Goal: Task Accomplishment & Management: Manage account settings

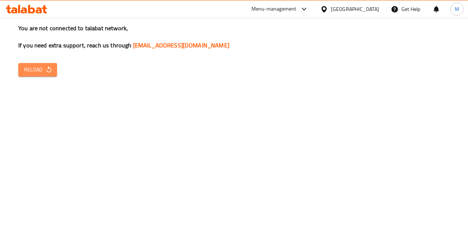
click at [53, 75] on button "Reload" at bounding box center [37, 70] width 39 height 14
click at [41, 72] on span "Reload" at bounding box center [37, 69] width 27 height 9
click at [33, 72] on span "Reload" at bounding box center [37, 69] width 27 height 9
click at [47, 73] on icon "button" at bounding box center [48, 69] width 7 height 7
click at [46, 73] on span "Reload" at bounding box center [37, 69] width 27 height 9
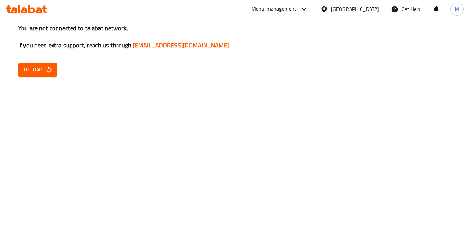
click at [44, 68] on span "Reload" at bounding box center [37, 69] width 27 height 9
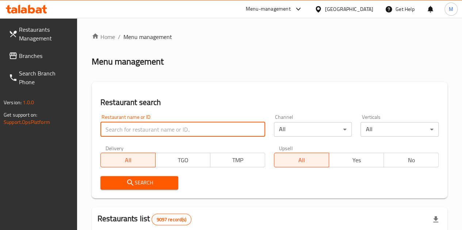
click at [147, 129] on input "search" at bounding box center [182, 129] width 165 height 15
type input "marhaba"
click button "Search" at bounding box center [139, 183] width 78 height 14
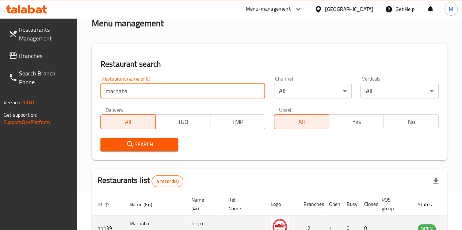
scroll to position [146, 0]
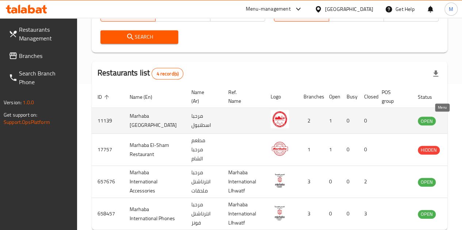
click at [457, 120] on icon "enhanced table" at bounding box center [461, 121] width 8 height 6
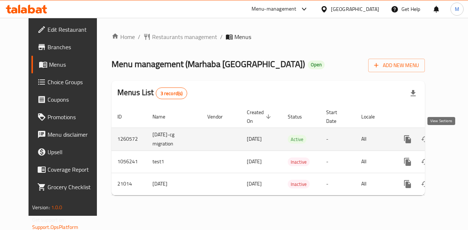
click at [455, 136] on icon "enhanced table" at bounding box center [459, 139] width 9 height 9
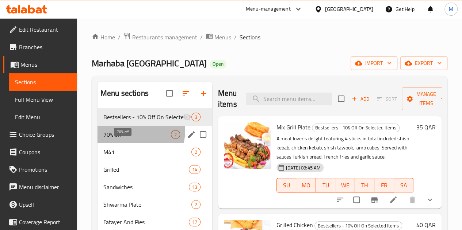
click at [124, 139] on span "70% off" at bounding box center [137, 134] width 68 height 9
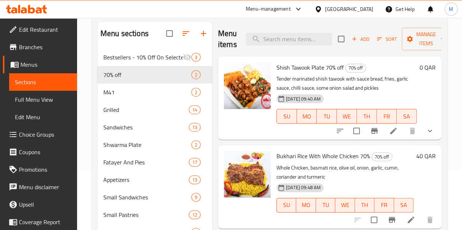
scroll to position [37, 0]
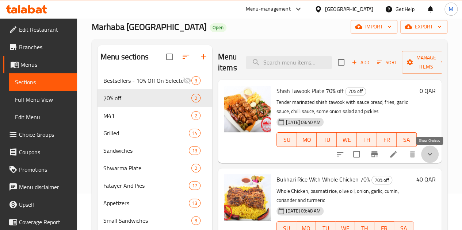
click at [427, 156] on icon "show more" at bounding box center [430, 154] width 9 height 9
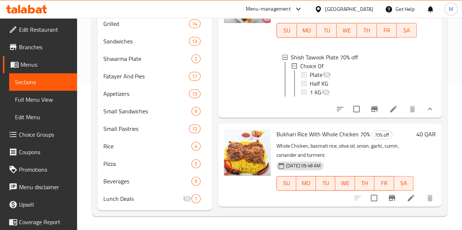
scroll to position [157, 0]
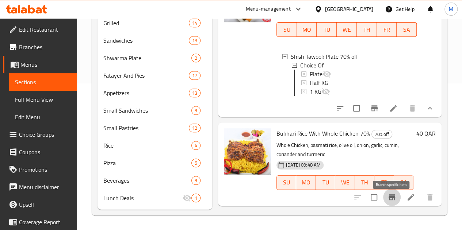
click at [393, 195] on icon "Branch-specific-item" at bounding box center [392, 197] width 9 height 9
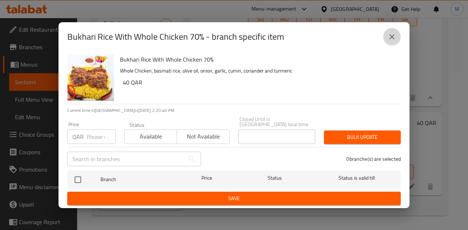
click at [395, 34] on button "close" at bounding box center [392, 37] width 18 height 18
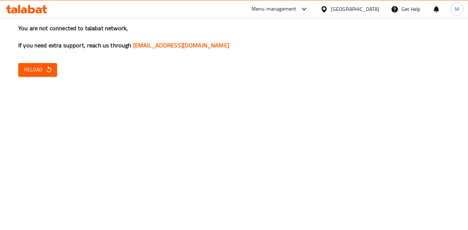
click at [42, 73] on span "Reload" at bounding box center [37, 69] width 27 height 9
click at [30, 68] on span "Reload" at bounding box center [37, 69] width 27 height 9
click at [32, 69] on span "Reload" at bounding box center [37, 69] width 27 height 9
click at [35, 68] on span "Reload" at bounding box center [37, 69] width 27 height 9
click at [35, 70] on span "Reload" at bounding box center [37, 69] width 27 height 9
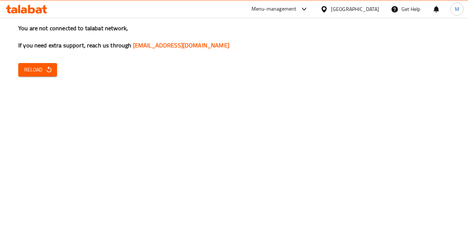
click at [31, 70] on span "Reload" at bounding box center [37, 69] width 27 height 9
click at [47, 72] on icon "button" at bounding box center [48, 69] width 5 height 6
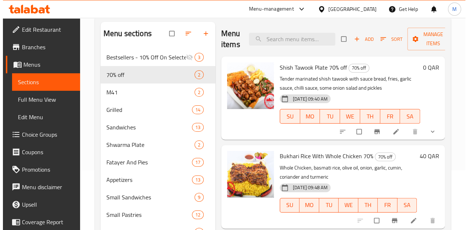
scroll to position [73, 0]
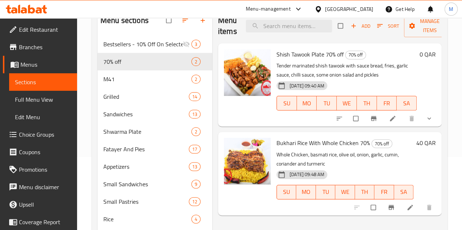
click at [420, 143] on h6 "40 QAR" at bounding box center [425, 143] width 19 height 10
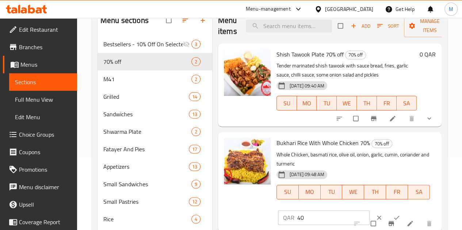
click at [297, 211] on input "40" at bounding box center [333, 218] width 72 height 15
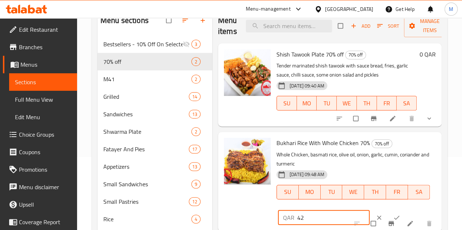
type input "42"
click at [389, 210] on button "ok" at bounding box center [398, 218] width 18 height 16
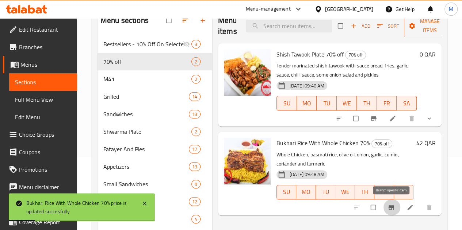
click at [390, 205] on icon "Branch-specific-item" at bounding box center [390, 207] width 5 height 5
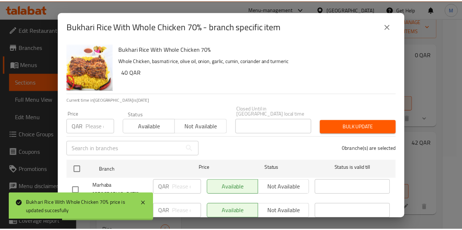
scroll to position [16, 0]
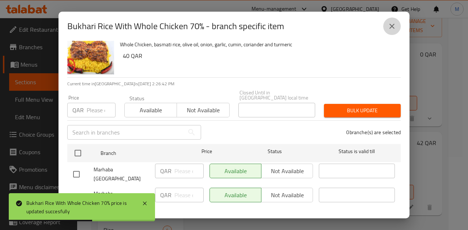
drag, startPoint x: 392, startPoint y: 28, endPoint x: 370, endPoint y: 48, distance: 29.5
click at [392, 27] on icon "close" at bounding box center [391, 26] width 9 height 9
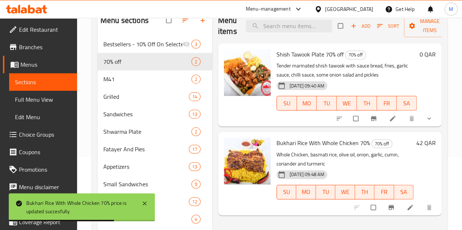
scroll to position [37, 0]
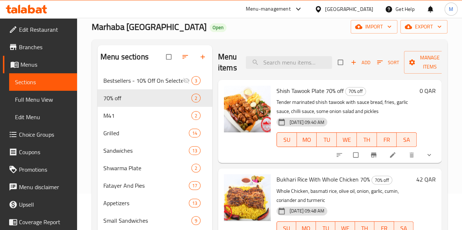
click at [428, 159] on button "show more" at bounding box center [430, 155] width 18 height 16
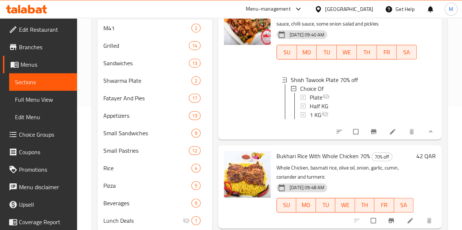
scroll to position [157, 0]
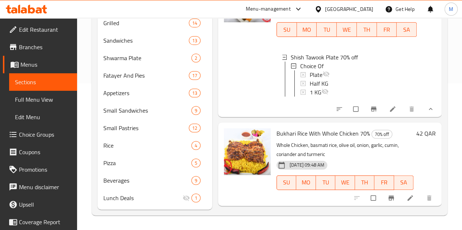
click at [286, 133] on span "Bukhari Rice With Whole Chicken 70%" at bounding box center [324, 133] width 94 height 11
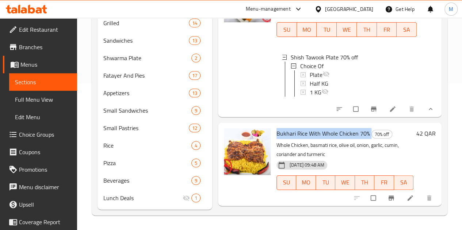
click at [286, 133] on span "Bukhari Rice With Whole Chicken 70%" at bounding box center [324, 133] width 94 height 11
copy h6 "Bukhari Rice With Whole Chicken 70%"
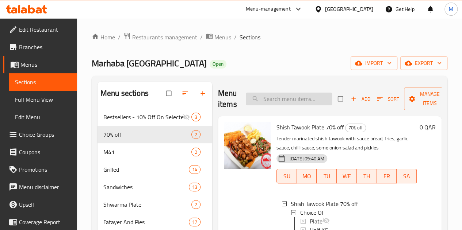
click at [262, 99] on input "search" at bounding box center [289, 99] width 86 height 13
paste input "Bukhari Rice With Whole Chicken 70%"
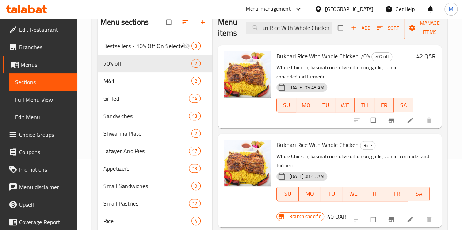
scroll to position [110, 0]
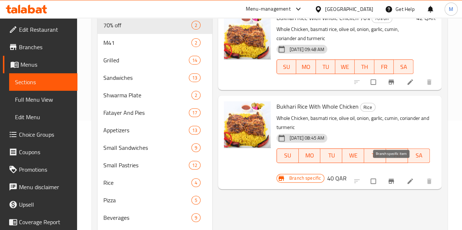
type input "Bukhari Rice With Whole Chicken"
click at [389, 178] on icon "Branch-specific-item" at bounding box center [391, 181] width 7 height 7
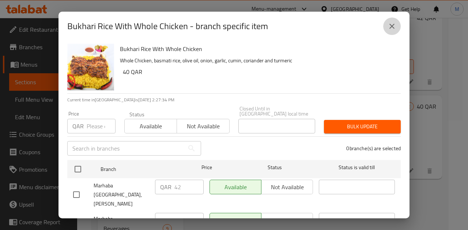
click at [389, 27] on icon "close" at bounding box center [391, 26] width 9 height 9
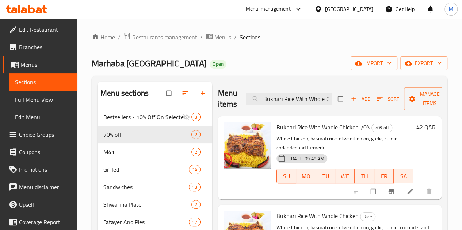
scroll to position [37, 0]
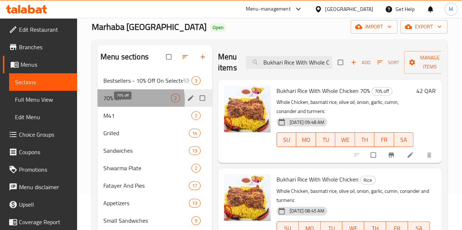
click at [129, 103] on span "70% off" at bounding box center [137, 98] width 68 height 9
click at [132, 103] on span "70% off" at bounding box center [137, 98] width 68 height 9
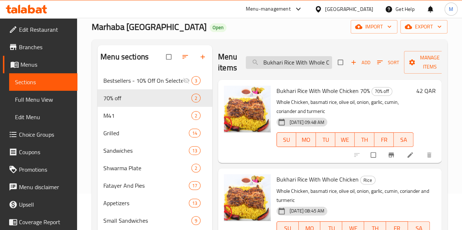
click at [282, 60] on input "Bukhari Rice With Whole Chicken" at bounding box center [289, 62] width 86 height 13
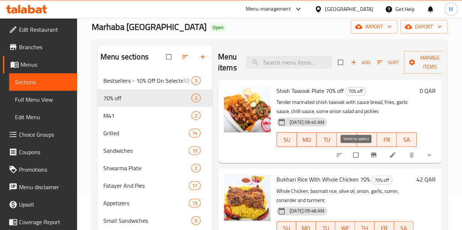
click at [354, 158] on input "checkbox" at bounding box center [356, 155] width 15 height 14
checkbox input "true"
click at [395, 155] on icon at bounding box center [392, 155] width 7 height 7
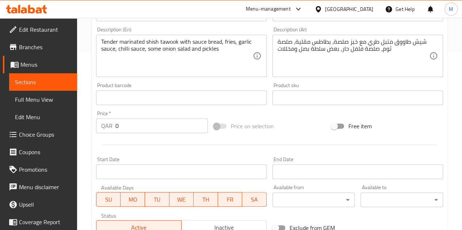
scroll to position [219, 0]
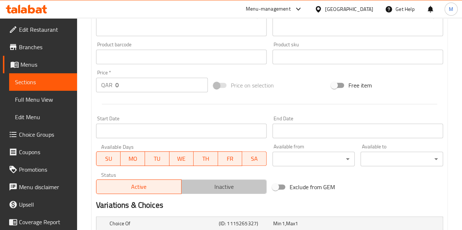
click at [218, 188] on span "Inactive" at bounding box center [223, 187] width 79 height 11
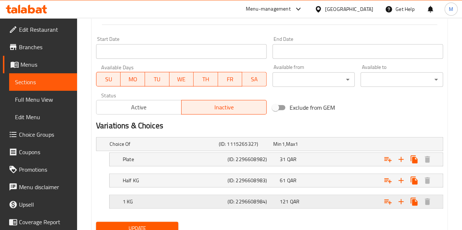
scroll to position [328, 0]
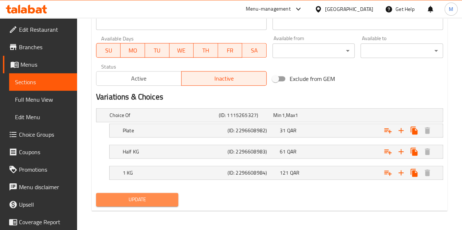
click at [149, 198] on span "Update" at bounding box center [137, 199] width 71 height 9
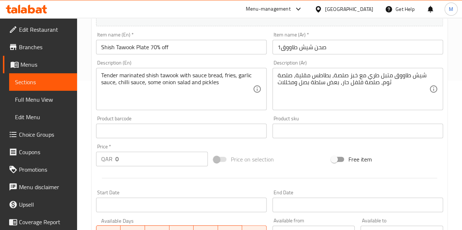
scroll to position [0, 0]
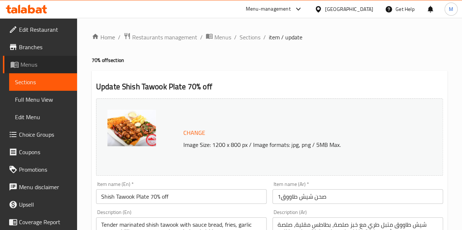
click at [47, 67] on span "Menus" at bounding box center [45, 64] width 51 height 9
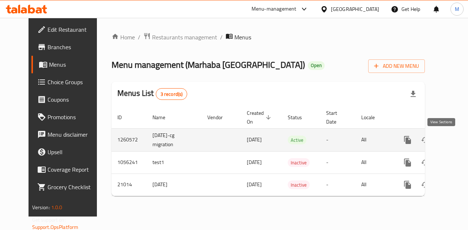
click at [455, 141] on icon "enhanced table" at bounding box center [459, 140] width 9 height 9
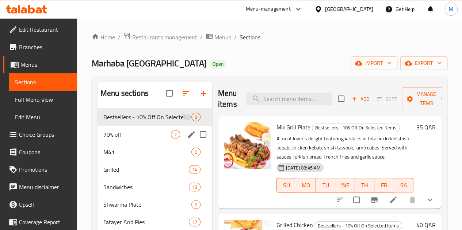
click at [195, 142] on input "Menu sections" at bounding box center [202, 134] width 15 height 15
checkbox input "true"
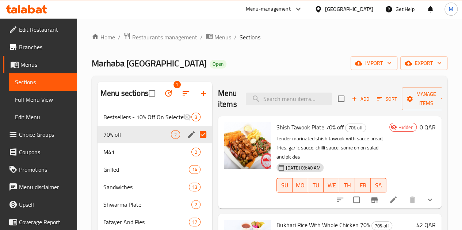
click at [187, 139] on icon "edit" at bounding box center [191, 134] width 9 height 9
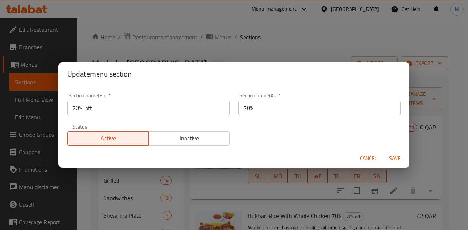
click at [184, 142] on span "Inactive" at bounding box center [189, 138] width 75 height 11
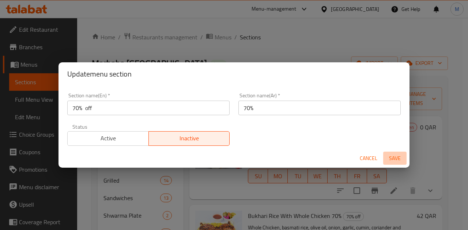
click at [393, 156] on span "Save" at bounding box center [395, 158] width 18 height 9
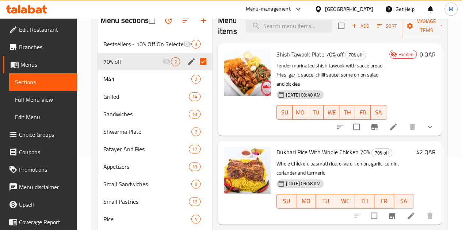
scroll to position [73, 0]
click at [277, 147] on span "Bukhari Rice With Whole Chicken 70%" at bounding box center [324, 152] width 94 height 11
click at [421, 147] on h6 "42 QAR" at bounding box center [425, 152] width 19 height 10
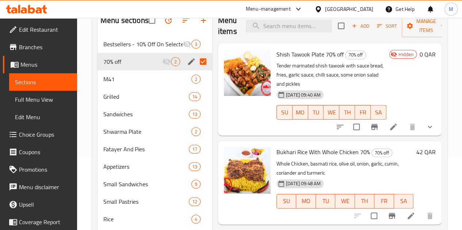
click at [413, 147] on h6 "Bukhari Rice With Whole Chicken 70% 70% off" at bounding box center [345, 152] width 137 height 10
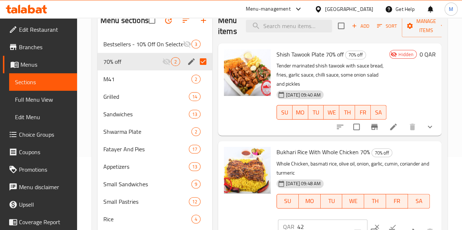
click at [373, 224] on icon "clear" at bounding box center [376, 227] width 7 height 7
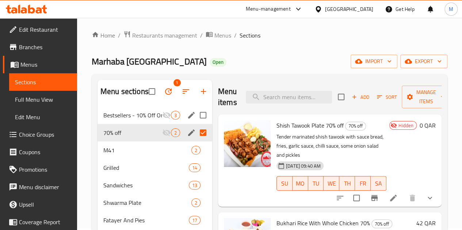
scroll to position [0, 0]
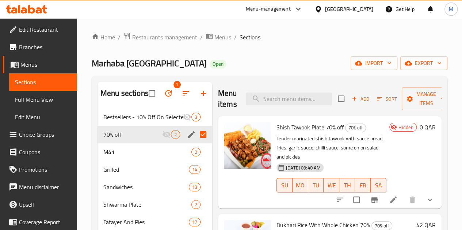
click at [267, 61] on div "Marhaba Istanbul Open import export" at bounding box center [270, 64] width 356 height 14
drag, startPoint x: 91, startPoint y: 61, endPoint x: 156, endPoint y: 57, distance: 65.1
click at [156, 57] on div "Home / Restaurants management / Menus / Sections Marhaba [GEOGRAPHIC_DATA] Open…" at bounding box center [269, 197] width 385 height 359
copy span "Marhaba [GEOGRAPHIC_DATA]"
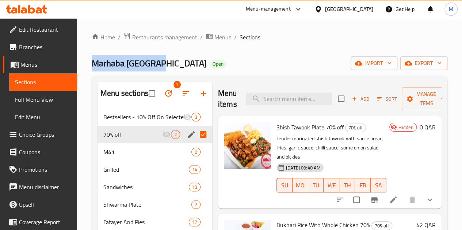
copy span "Marhaba [GEOGRAPHIC_DATA]"
click at [291, 11] on div "Menu-management" at bounding box center [268, 9] width 45 height 9
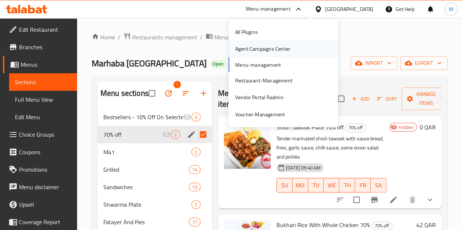
click at [305, 52] on div "Agent Campaigns Center" at bounding box center [284, 49] width 110 height 17
